Goal: Information Seeking & Learning: Check status

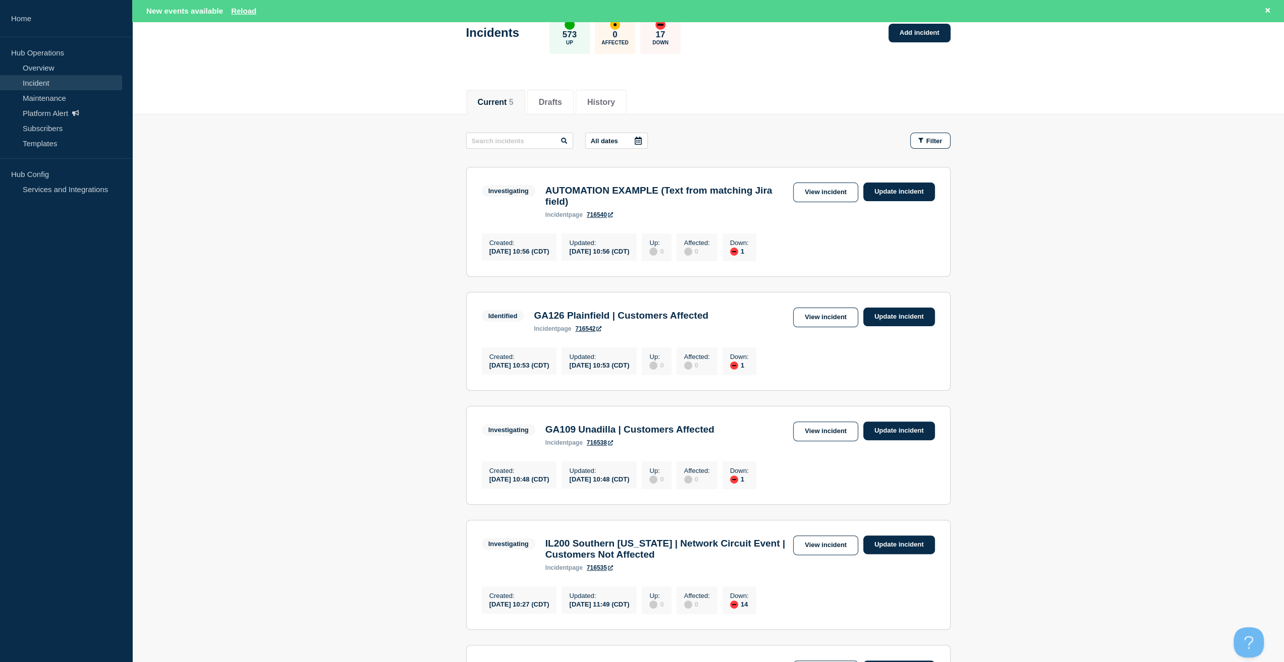
scroll to position [101, 0]
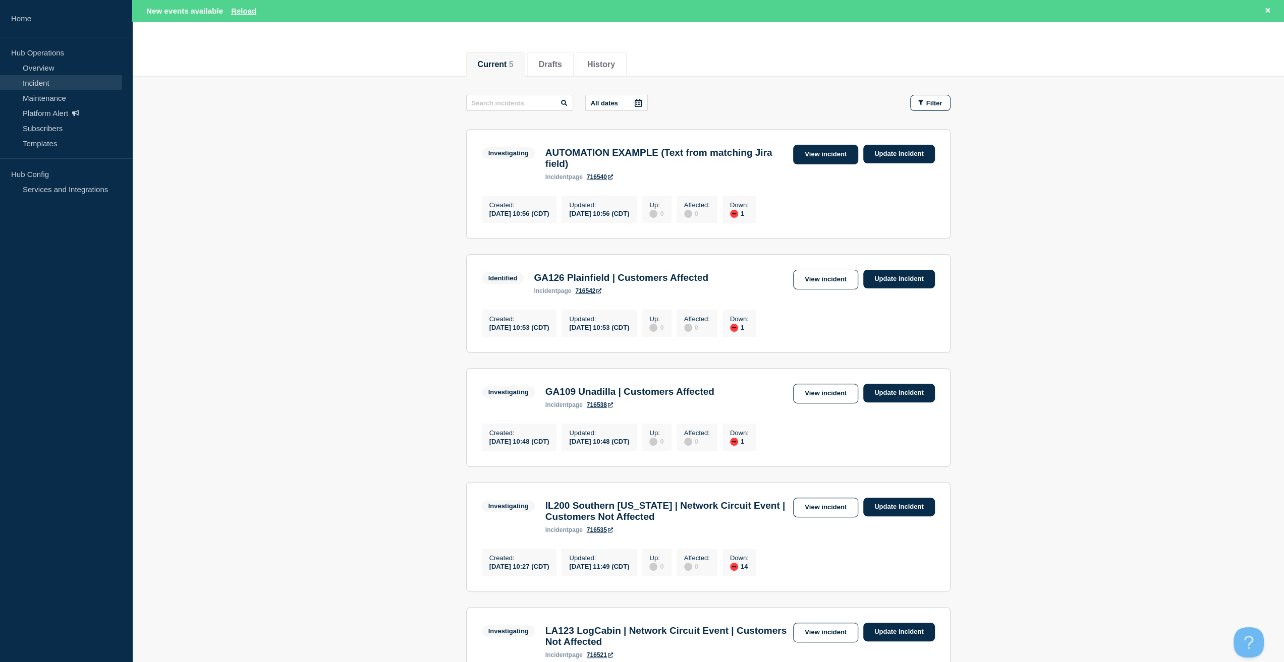
click at [804, 150] on link "View incident" at bounding box center [825, 155] width 65 height 20
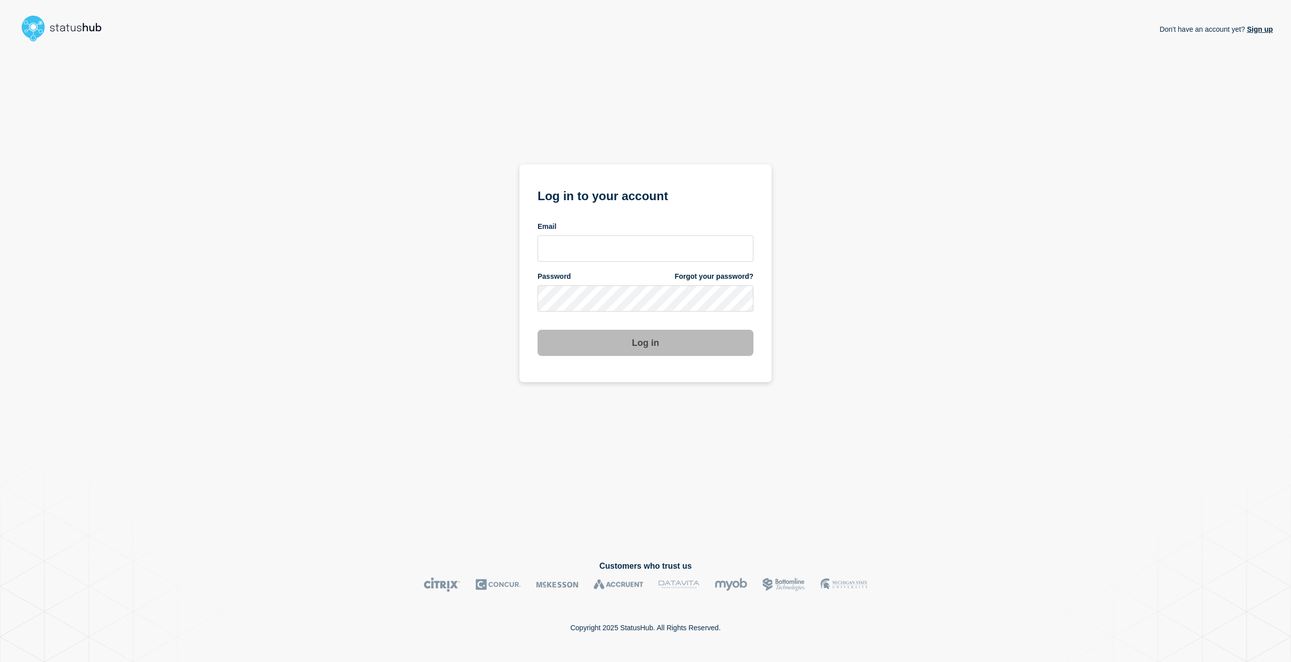
click at [620, 284] on div "Password Forgot your password?" at bounding box center [646, 292] width 216 height 40
click at [605, 260] on input "email input" at bounding box center [646, 249] width 216 height 26
type input "caleb.stahr@conexon.us"
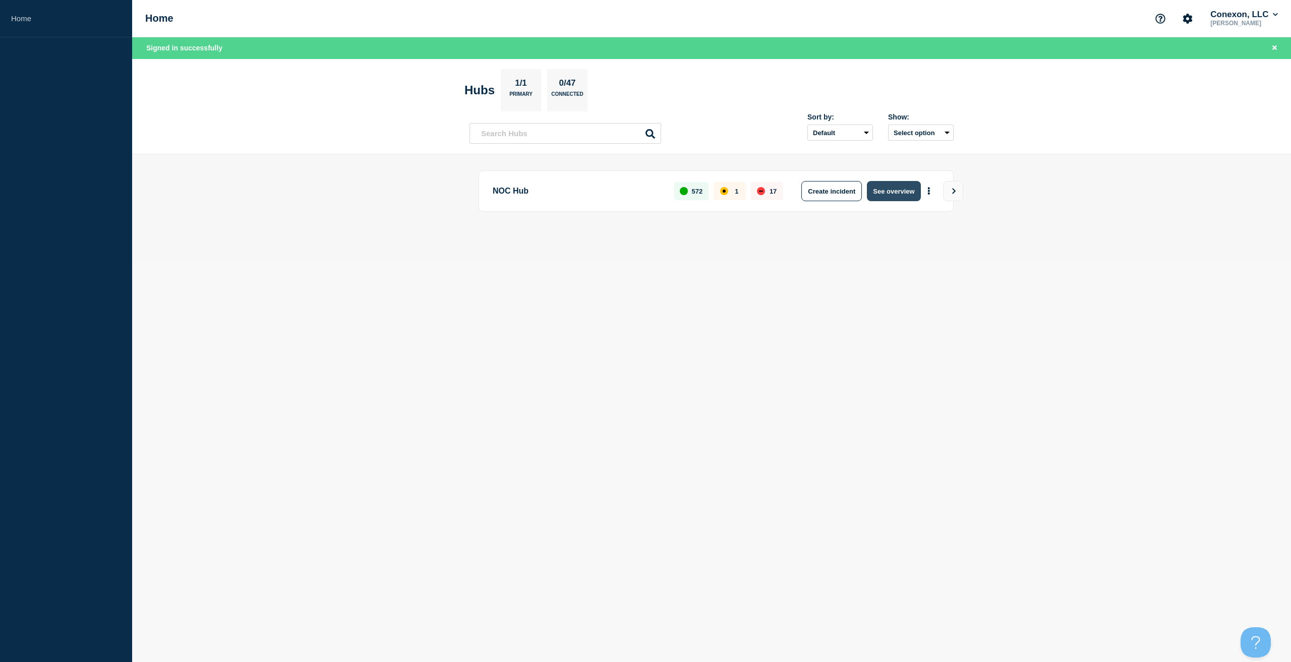
click at [885, 196] on button "See overview" at bounding box center [893, 191] width 53 height 20
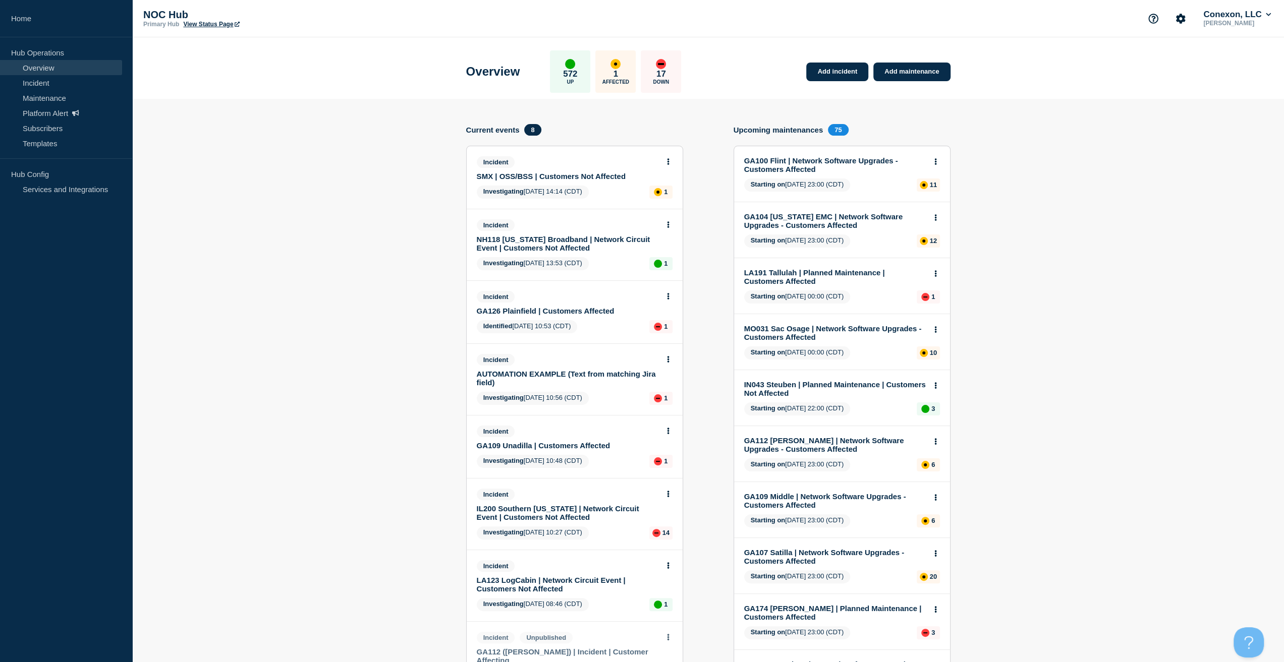
click at [545, 375] on link "AUTOMATION EXAMPLE (Text from matching Jira field)" at bounding box center [568, 378] width 182 height 17
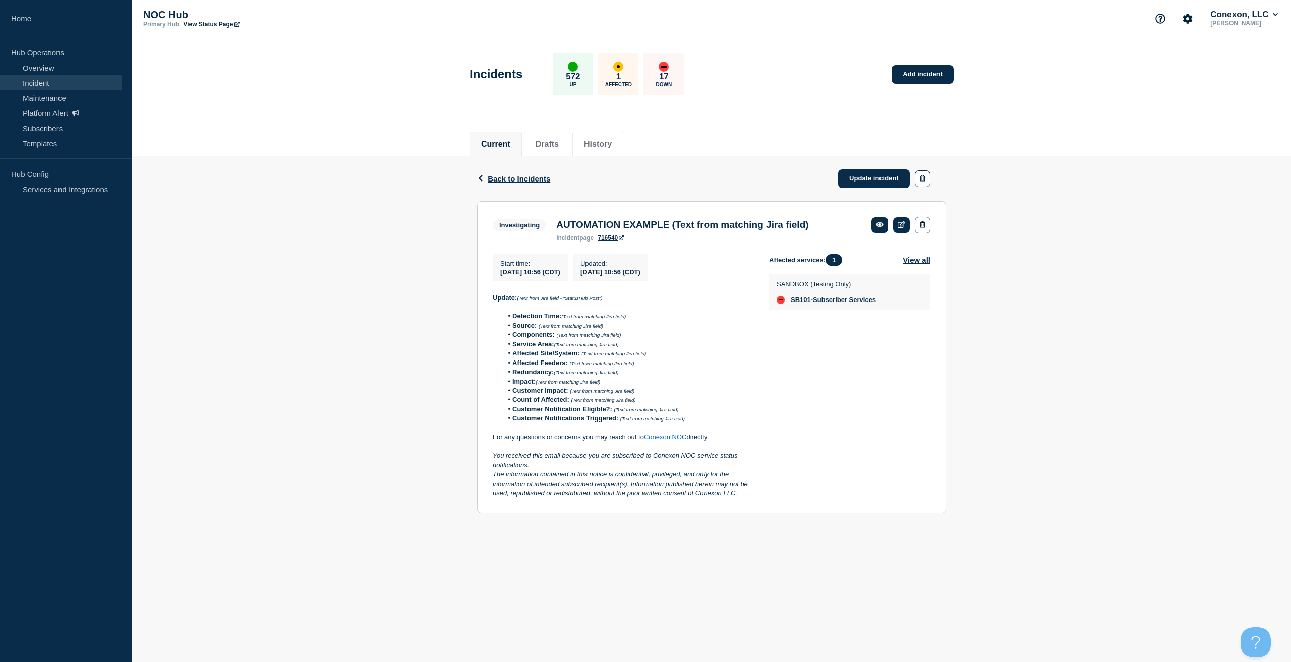
drag, startPoint x: 561, startPoint y: 360, endPoint x: 567, endPoint y: 361, distance: 5.8
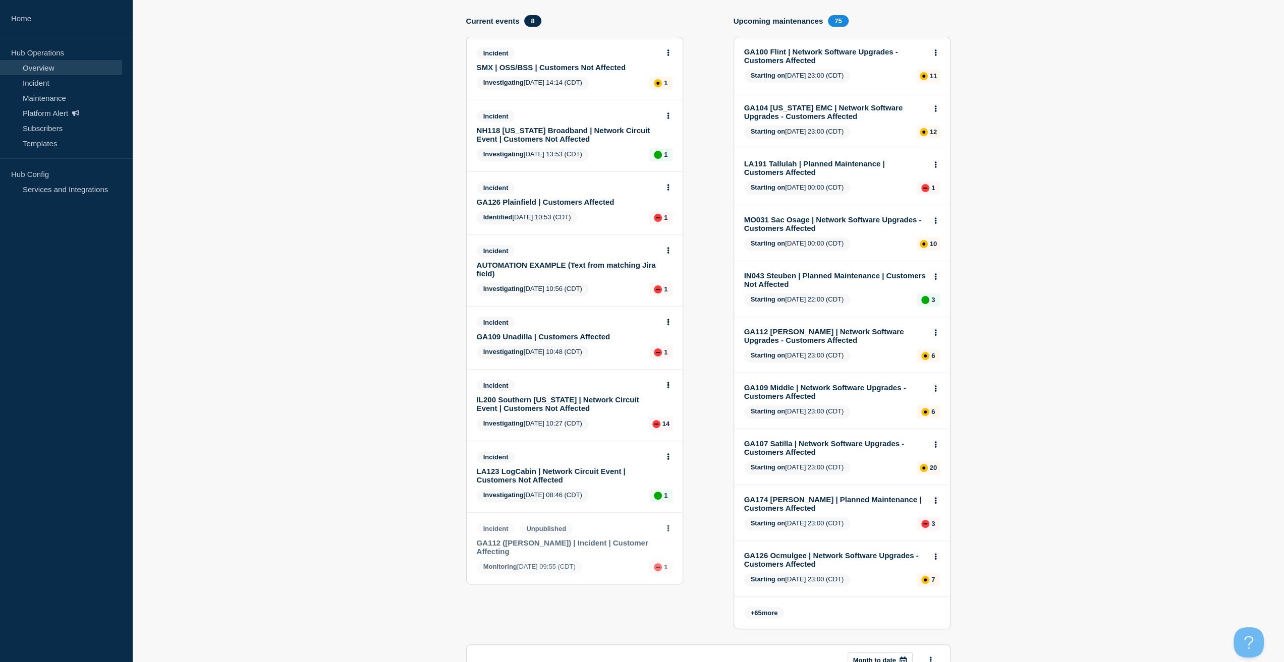
scroll to position [101, 0]
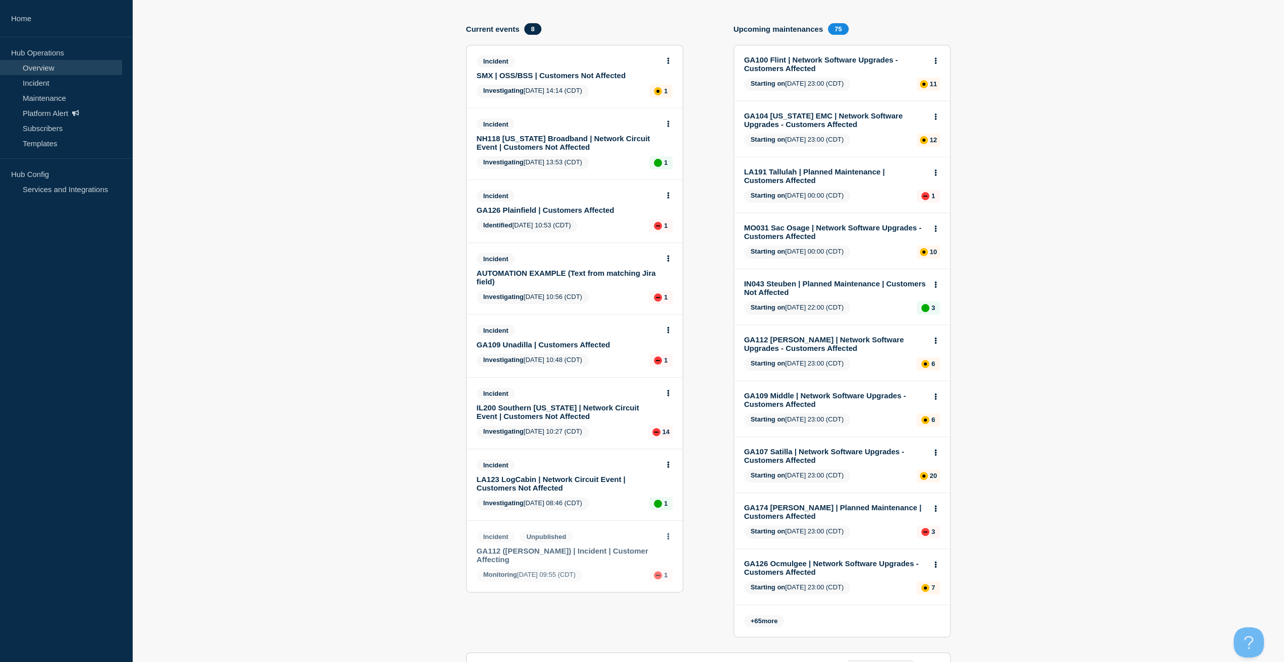
click at [557, 273] on link "AUTOMATION EXAMPLE (Text from matching Jira field)" at bounding box center [568, 277] width 182 height 17
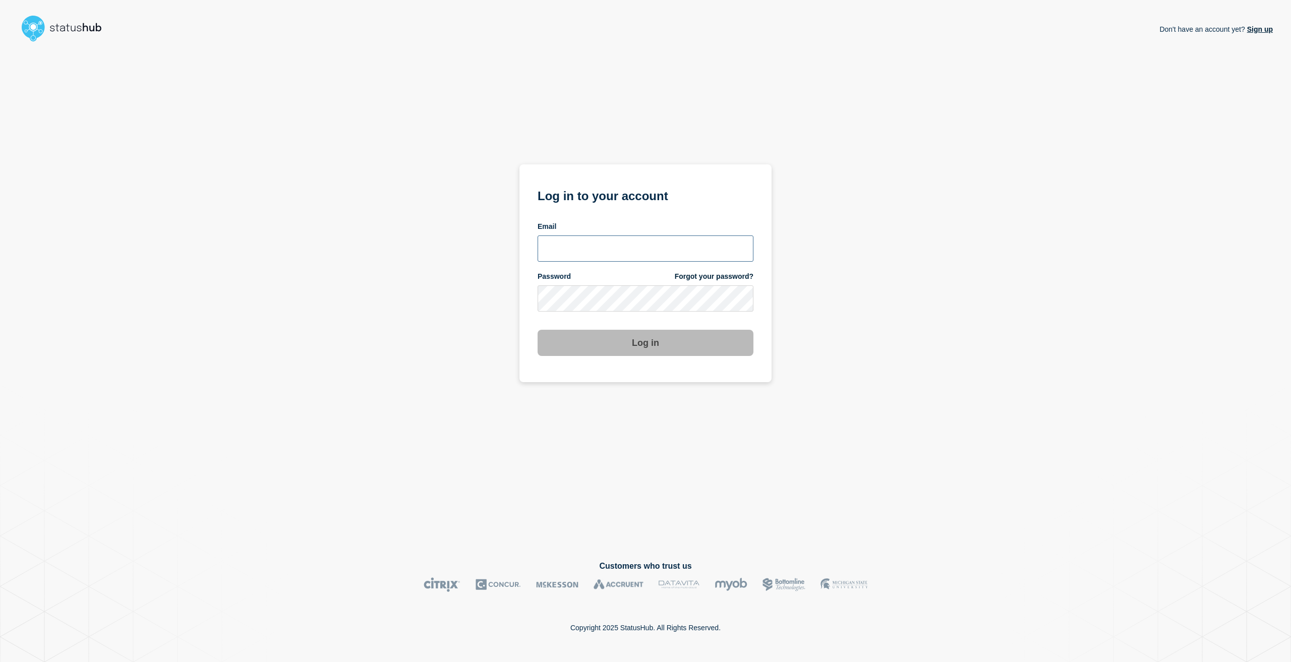
click at [559, 246] on input "email input" at bounding box center [646, 249] width 216 height 26
type input "[EMAIL_ADDRESS][PERSON_NAME][DOMAIN_NAME]"
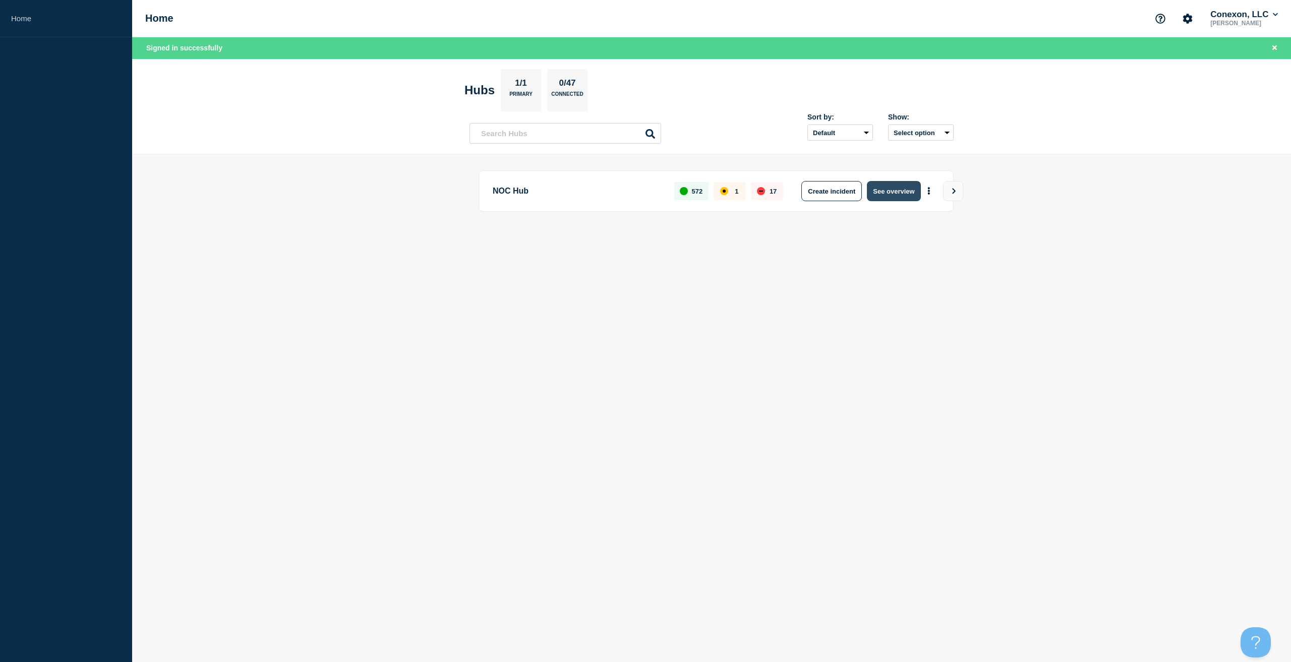
click at [899, 187] on button "See overview" at bounding box center [893, 191] width 53 height 20
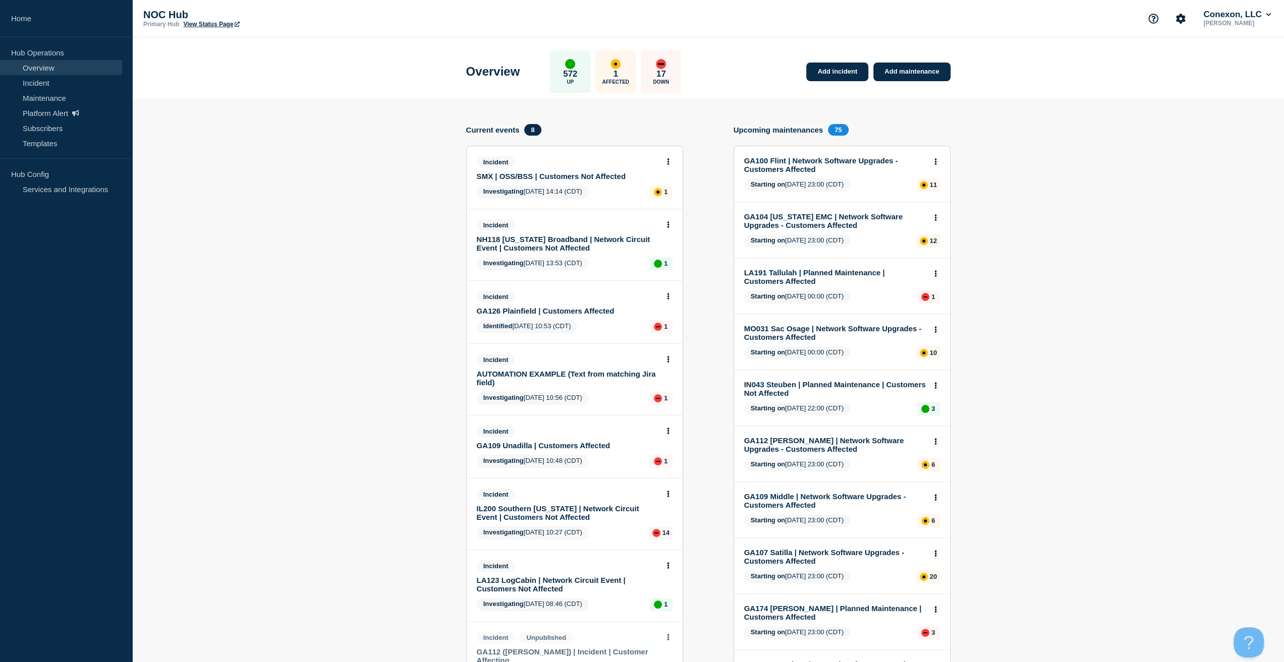
scroll to position [202, 0]
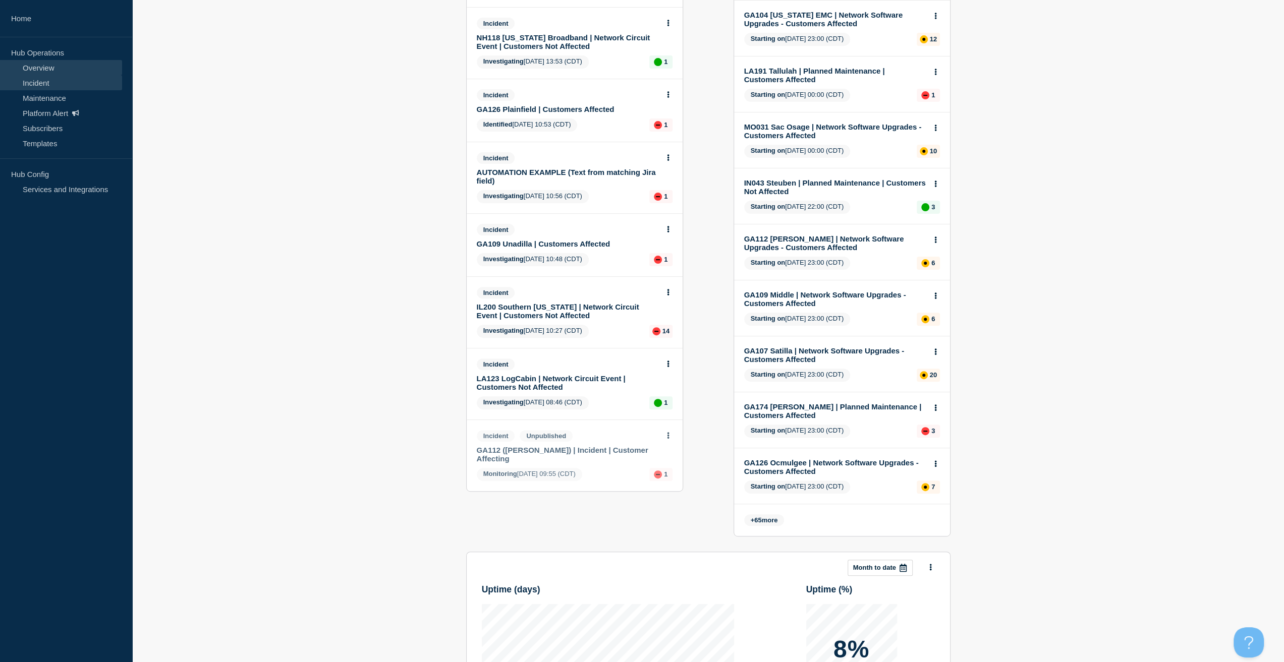
click at [74, 81] on link "Incident" at bounding box center [61, 82] width 122 height 15
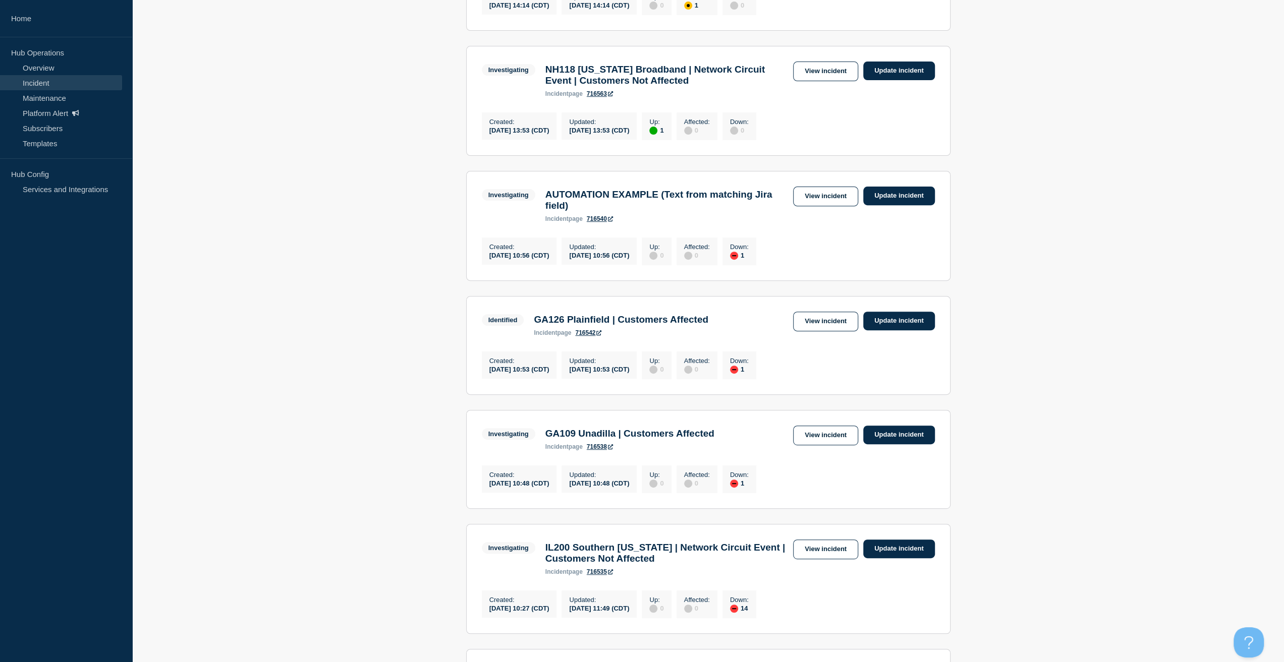
scroll to position [303, 0]
